Goal: Communication & Community: Answer question/provide support

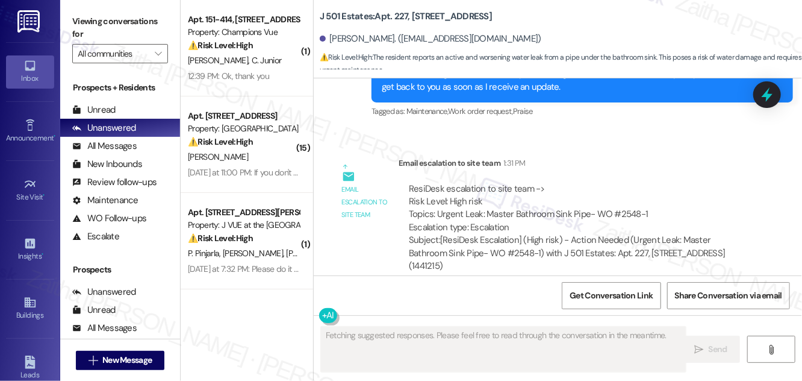
scroll to position [1442, 0]
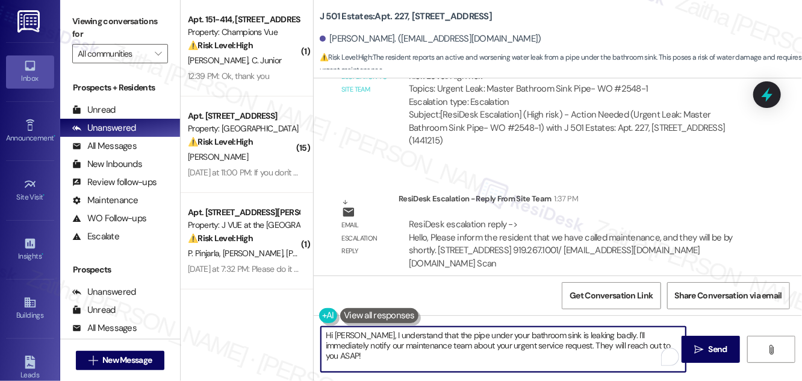
drag, startPoint x: 326, startPoint y: 336, endPoint x: 652, endPoint y: 356, distance: 327.0
click at [645, 361] on textarea "Hi Richa, I understand that the pipe under your bathroom sink is leaking badly.…" at bounding box center [503, 348] width 365 height 45
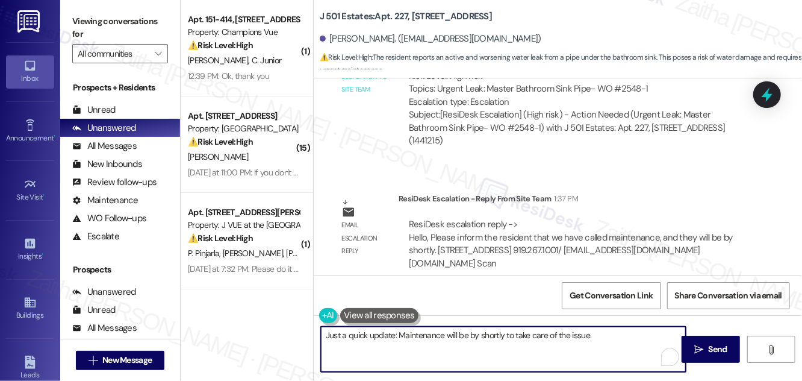
click at [534, 332] on textarea "Just a quick update: Maintenance will be by shortly to take care of the issue." at bounding box center [503, 348] width 365 height 45
drag, startPoint x: 588, startPoint y: 333, endPoint x: 320, endPoint y: 338, distance: 268.0
click at [321, 338] on textarea "Just a quick update: Maintenance will be by shortly to address of the issue." at bounding box center [503, 348] width 365 height 45
type textarea "Just a quick update: Maintenance will be by shortly to address of the issue."
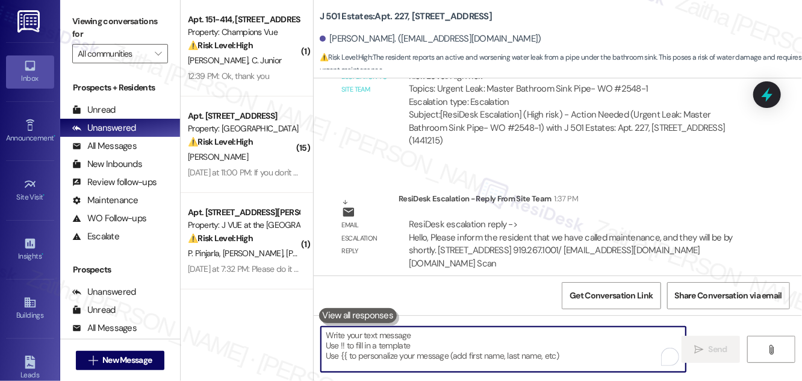
paste textarea "Just a quick update: The maintenance team will be by shortly to address this fo…"
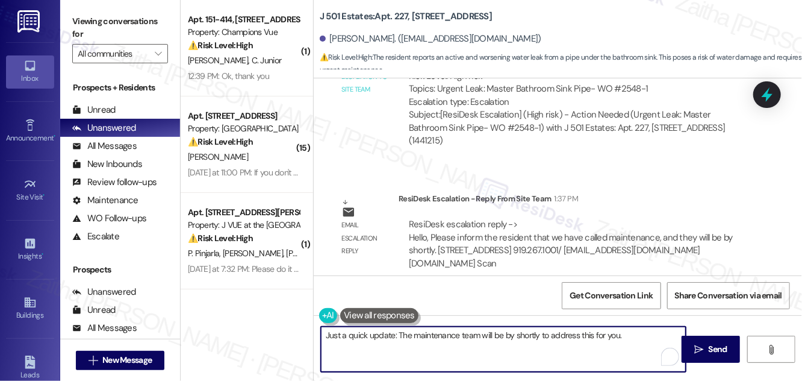
type textarea "Just a quick update: The maintenance team will be by shortly to address this fo…"
click at [713, 350] on span "Send" at bounding box center [718, 349] width 19 height 13
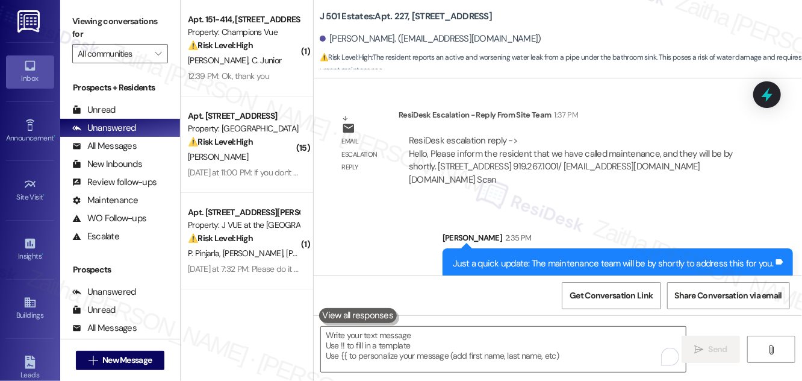
scroll to position [1525, 0]
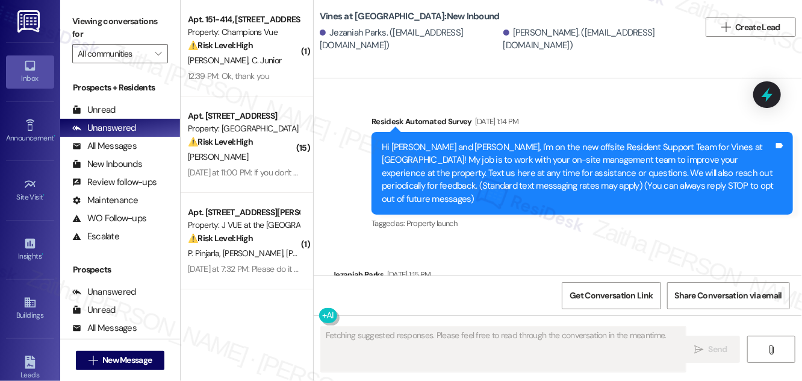
scroll to position [9415, 0]
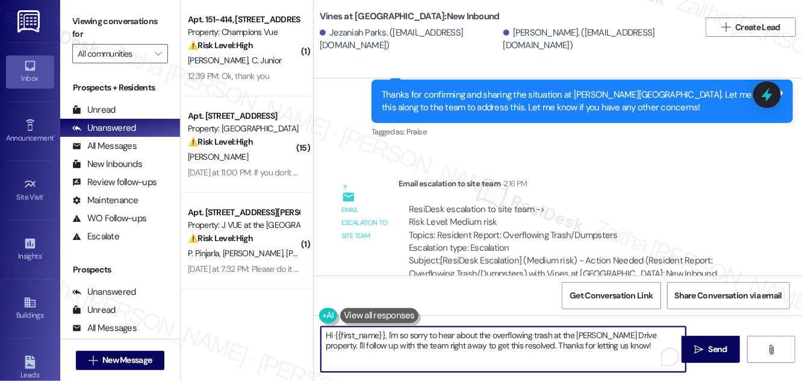
drag, startPoint x: 322, startPoint y: 334, endPoint x: 620, endPoint y: 350, distance: 297.9
click at [620, 350] on textarea "Hi {{first_name}}, I'm so sorry to hear about the overflowing trash at the [PER…" at bounding box center [503, 348] width 365 height 45
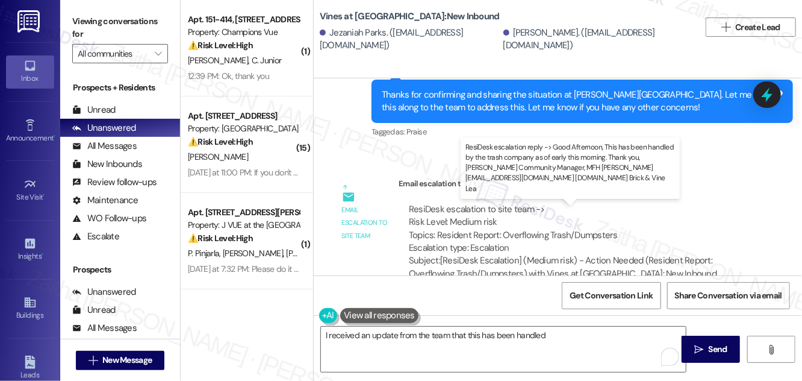
drag, startPoint x: 557, startPoint y: 225, endPoint x: 446, endPoint y: 240, distance: 111.8
copy div "by the trash company as of early this morning. Thank you"
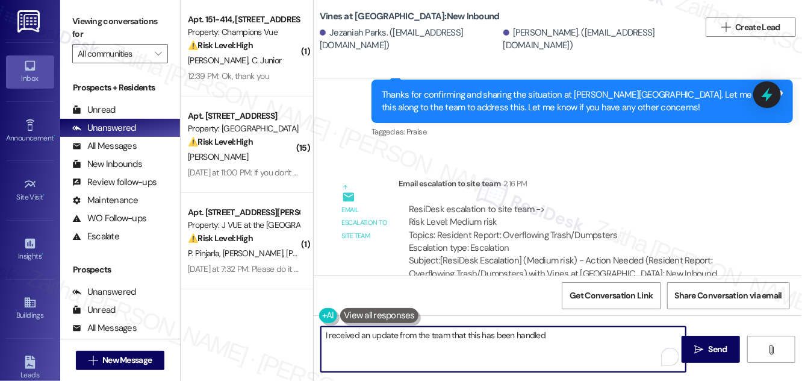
click at [584, 337] on textarea "I received an update from the team that this has been handled" at bounding box center [503, 348] width 365 height 45
paste textarea "by the trash company as of early this morning. Thank you"
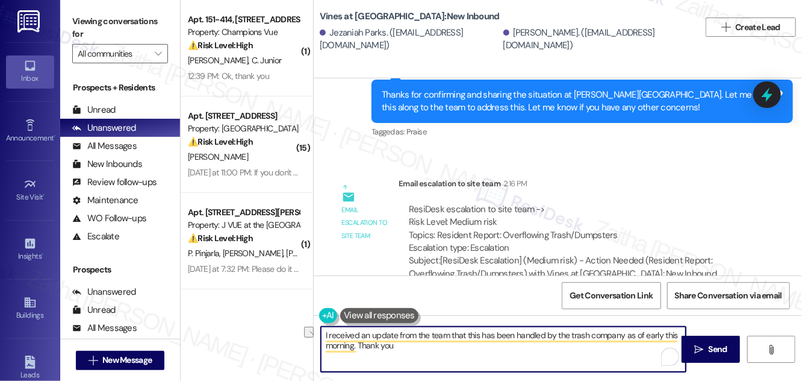
drag, startPoint x: 359, startPoint y: 345, endPoint x: 425, endPoint y: 343, distance: 66.3
click at [425, 343] on textarea "I received an update from the team that this has been handled by the trash comp…" at bounding box center [503, 348] width 365 height 45
type textarea "I received an update from the team that this has been handled by the trash comp…"
drag, startPoint x: 324, startPoint y: 334, endPoint x: 375, endPoint y: 347, distance: 53.0
click at [375, 347] on textarea "I received an update from the team that this has been handled by the trash comp…" at bounding box center [503, 348] width 365 height 45
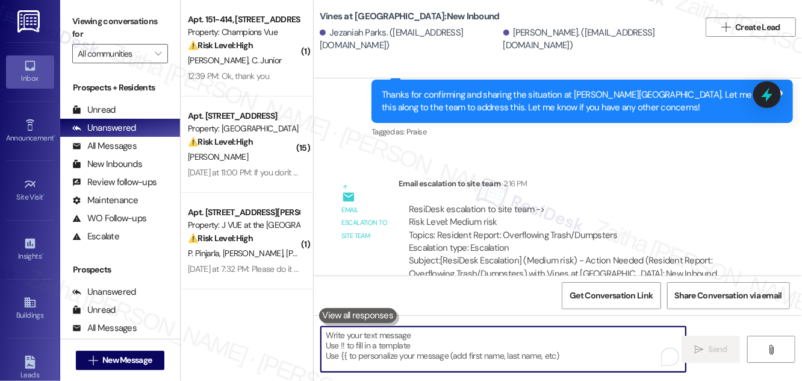
paste textarea "I received an update from the team that the trash company handled this earlier …"
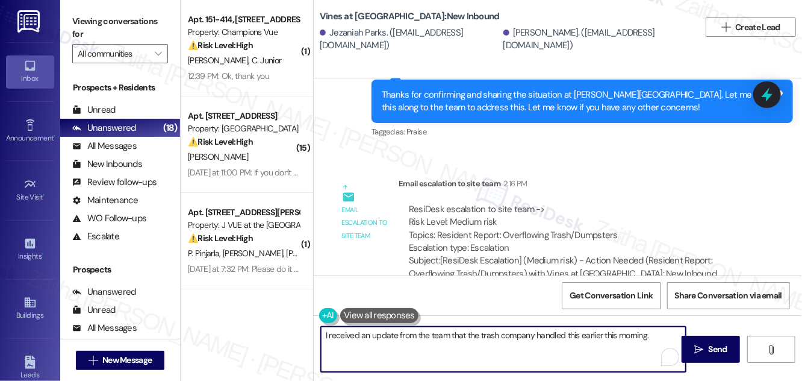
paste textarea "Please let me know if you notice any ongoing issues"
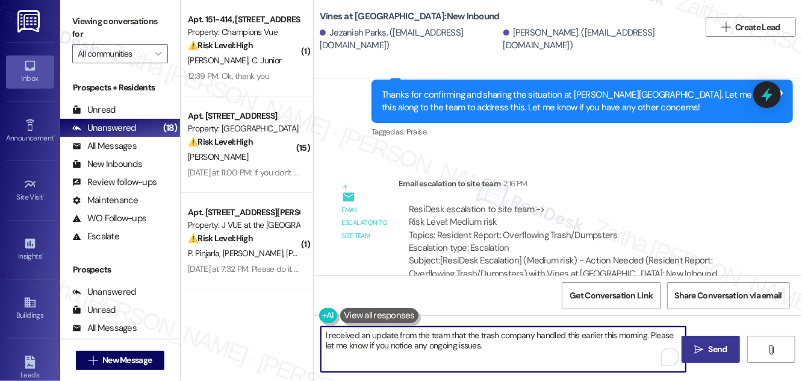
type textarea "I received an update from the team that the trash company handled this earlier …"
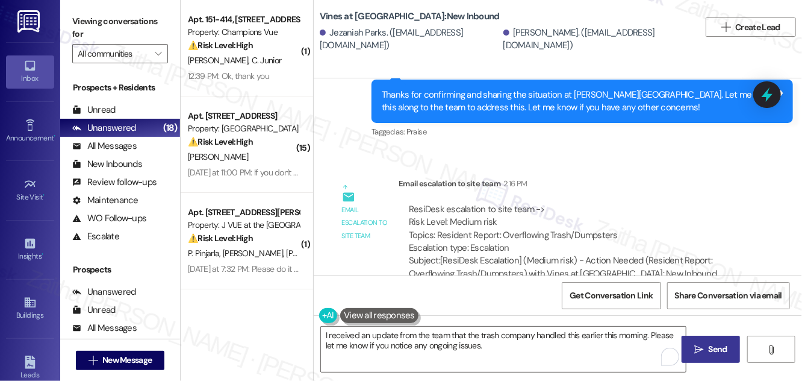
drag, startPoint x: 718, startPoint y: 344, endPoint x: 706, endPoint y: 340, distance: 12.2
click at [718, 344] on span "Send" at bounding box center [718, 349] width 19 height 13
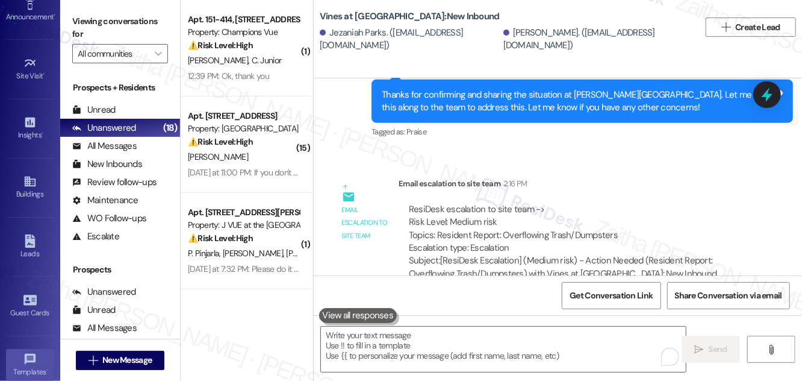
scroll to position [248, 0]
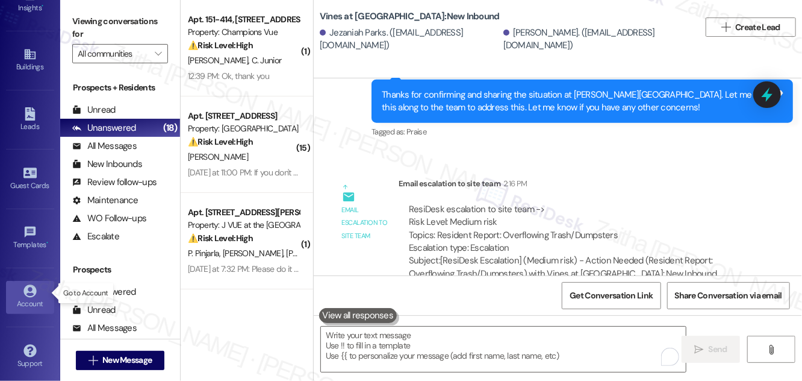
click at [24, 304] on div "Account" at bounding box center [30, 303] width 60 height 12
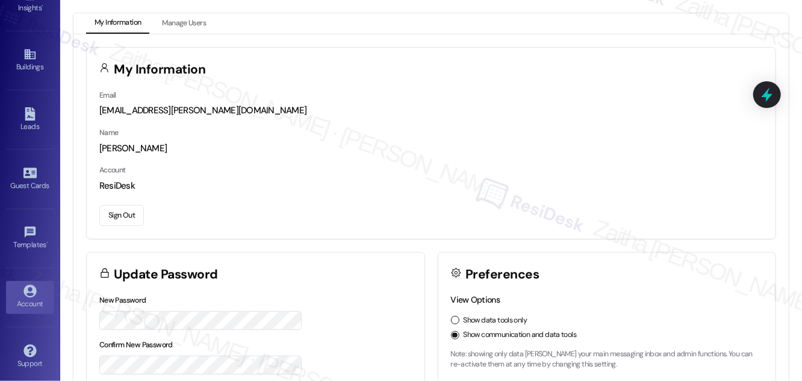
click at [120, 213] on button "Sign Out" at bounding box center [121, 215] width 45 height 21
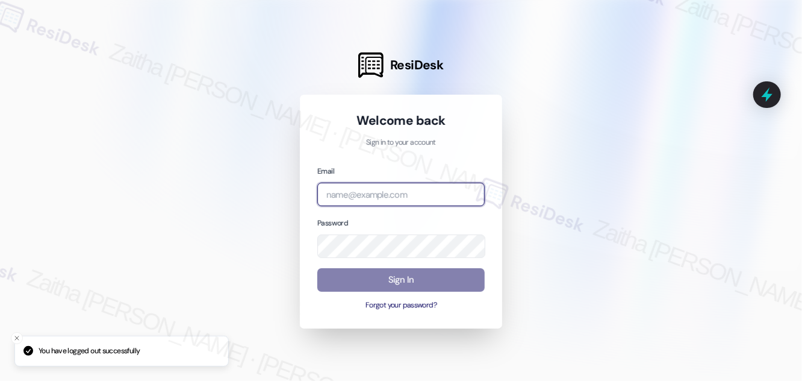
click at [368, 190] on input "email" at bounding box center [400, 193] width 167 height 23
click at [0, 380] on com-1password-button at bounding box center [0, 381] width 0 height 0
click at [380, 187] on input "icarus" at bounding box center [400, 193] width 167 height 23
click at [0, 380] on com-1password-button at bounding box center [0, 381] width 0 height 0
type input "[EMAIL_ADDRESS][PERSON_NAME][DOMAIN_NAME]"
